Goal: Find specific page/section: Find specific page/section

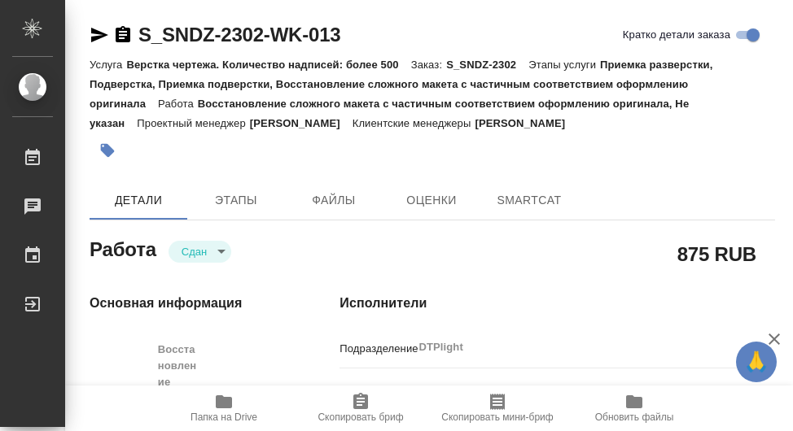
type textarea "x"
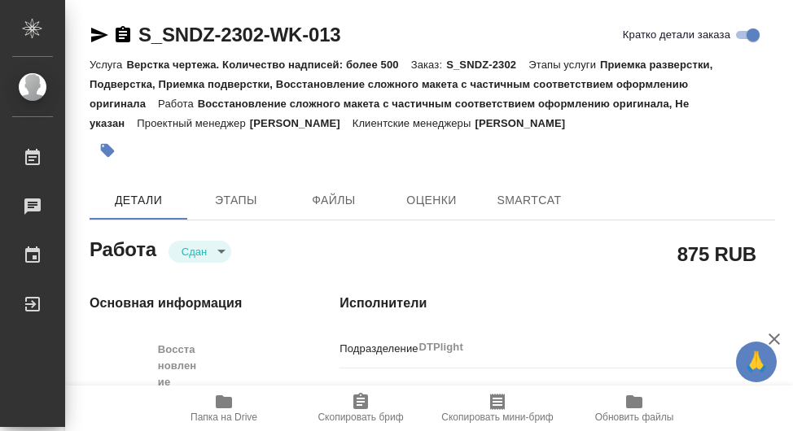
type textarea "x"
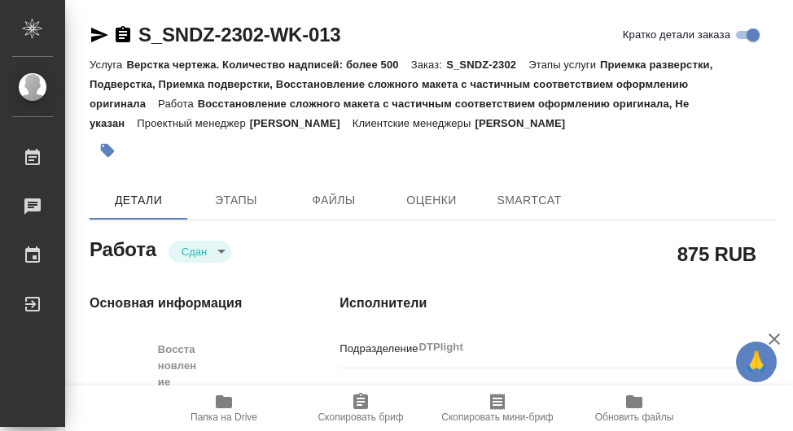
type textarea "x"
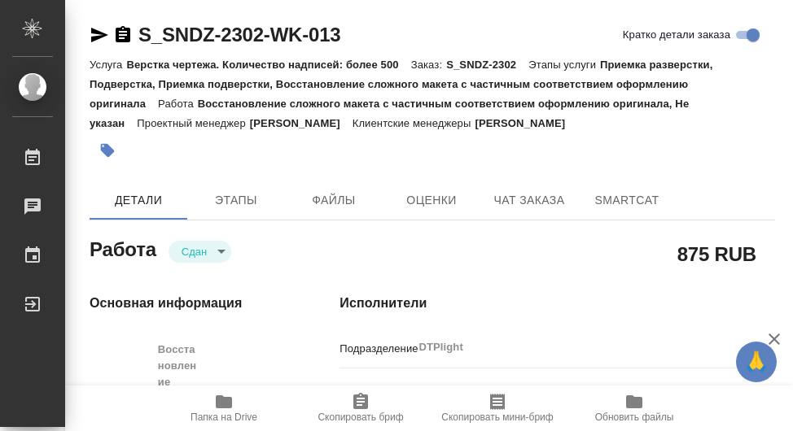
type textarea "x"
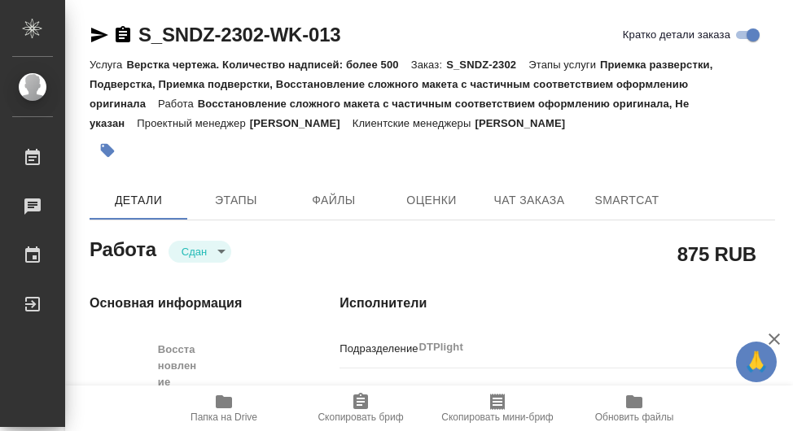
type textarea "x"
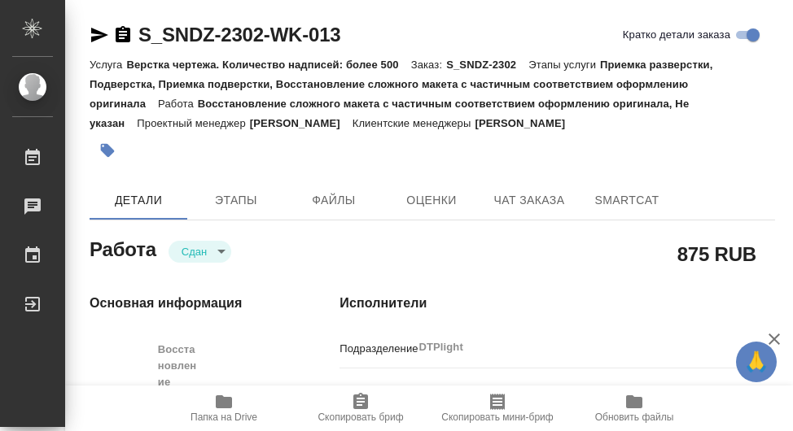
type textarea "x"
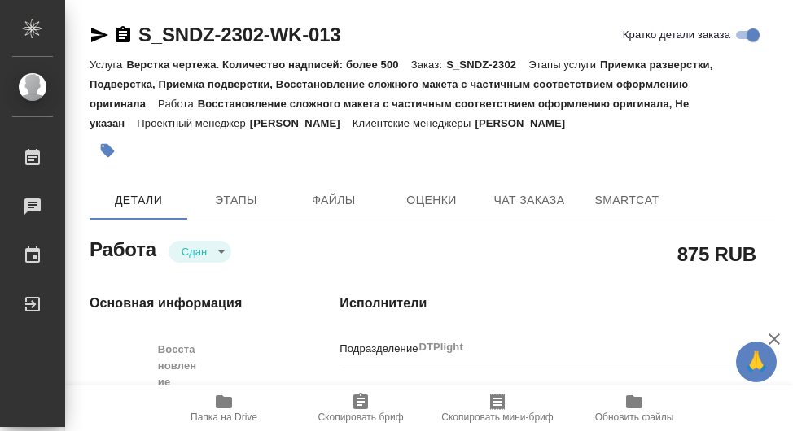
type textarea "x"
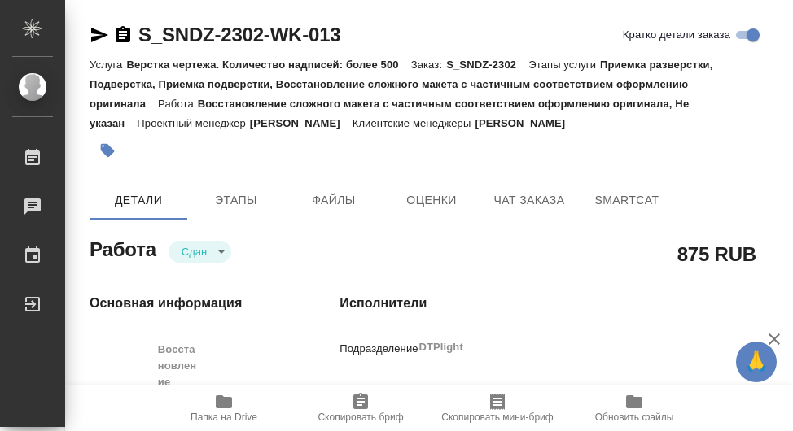
type textarea "x"
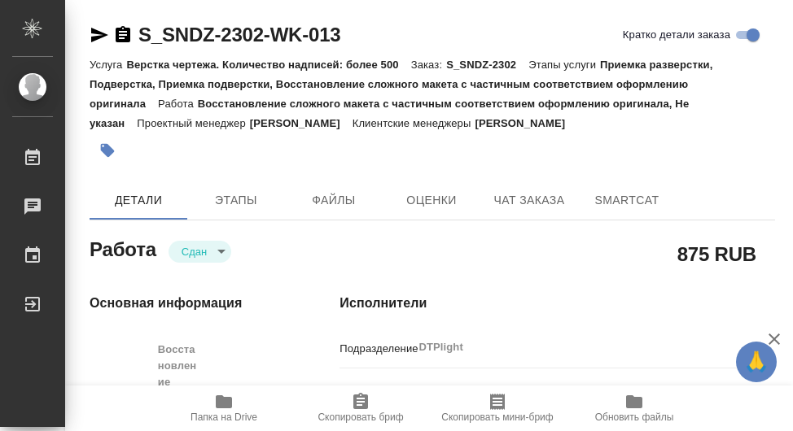
type textarea "x"
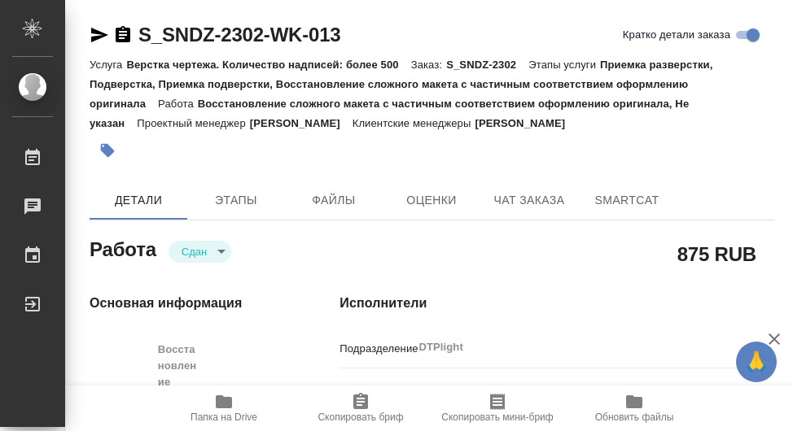
type textarea "x"
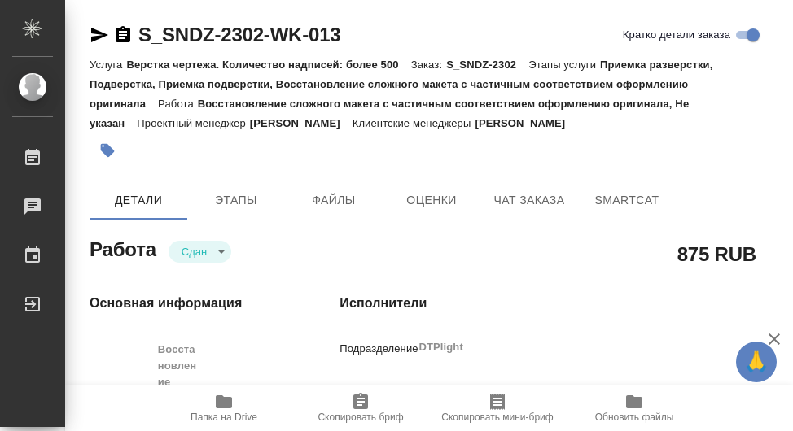
type textarea "x"
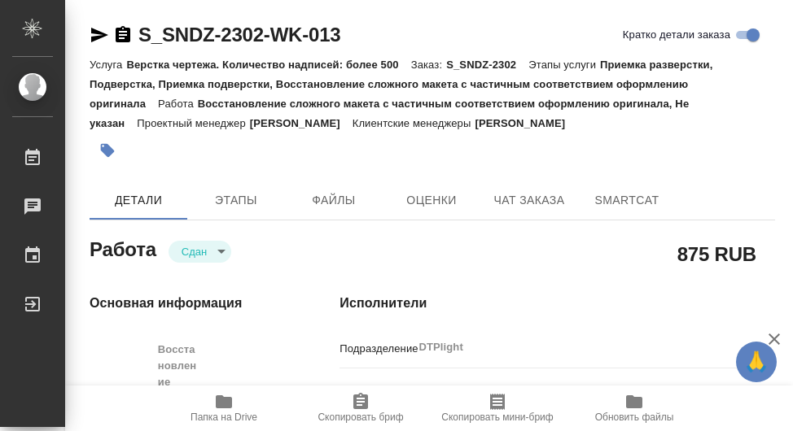
type textarea "x"
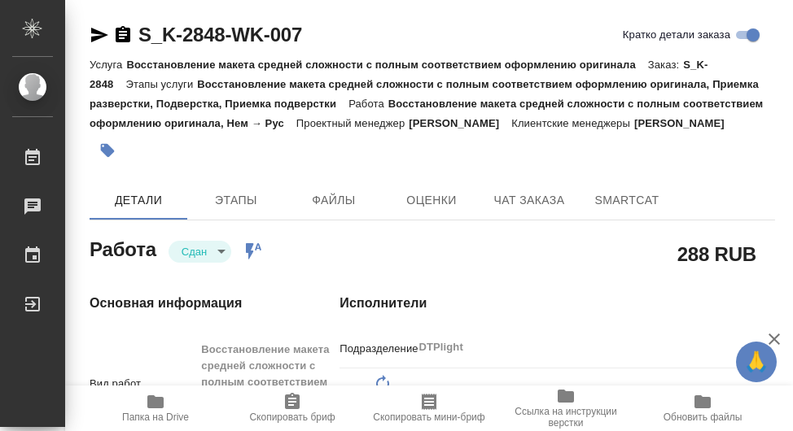
type textarea "x"
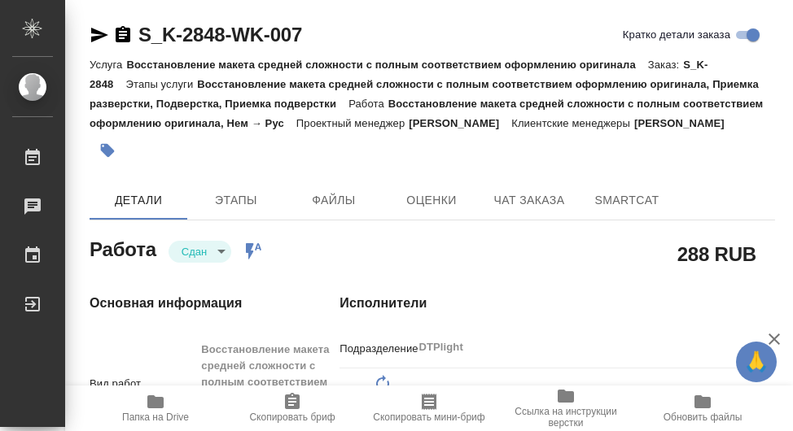
type textarea "x"
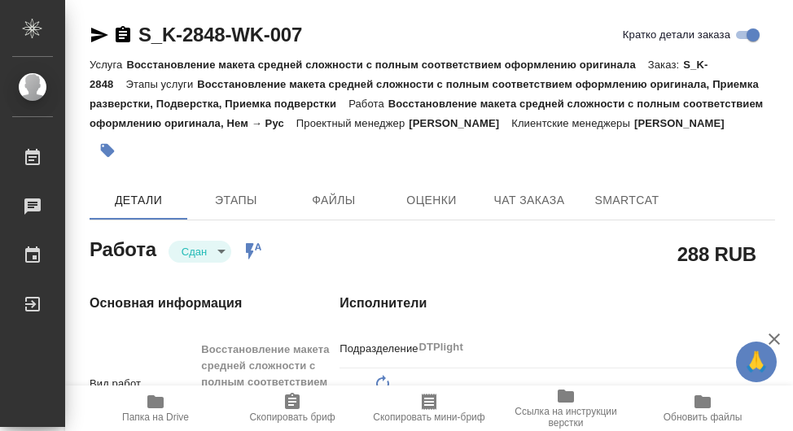
type textarea "x"
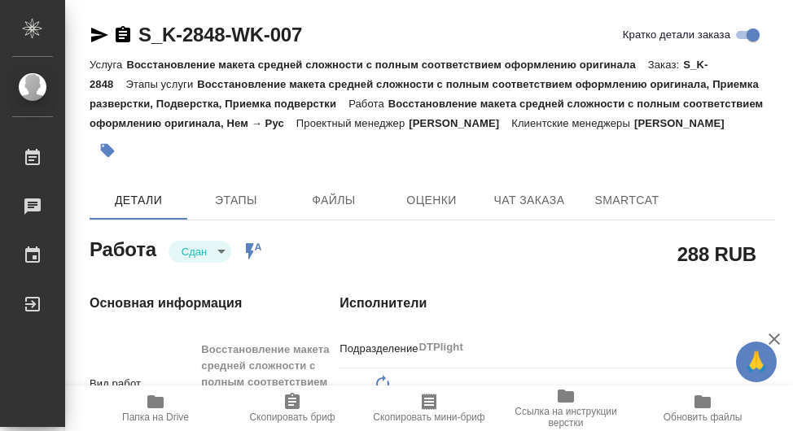
type textarea "x"
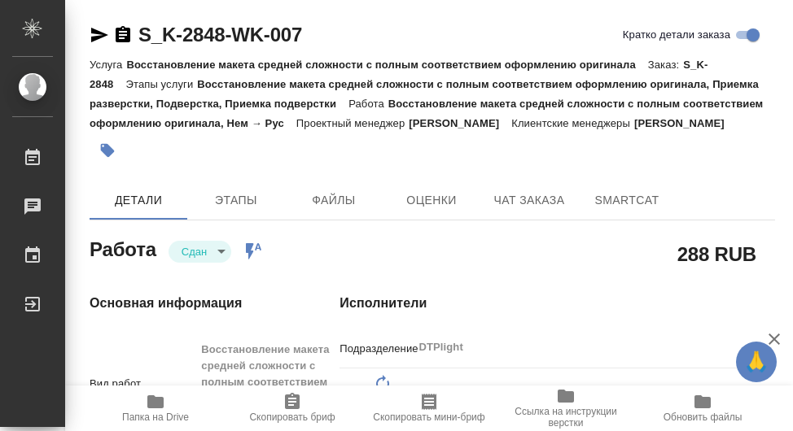
type textarea "x"
